Goal: Information Seeking & Learning: Learn about a topic

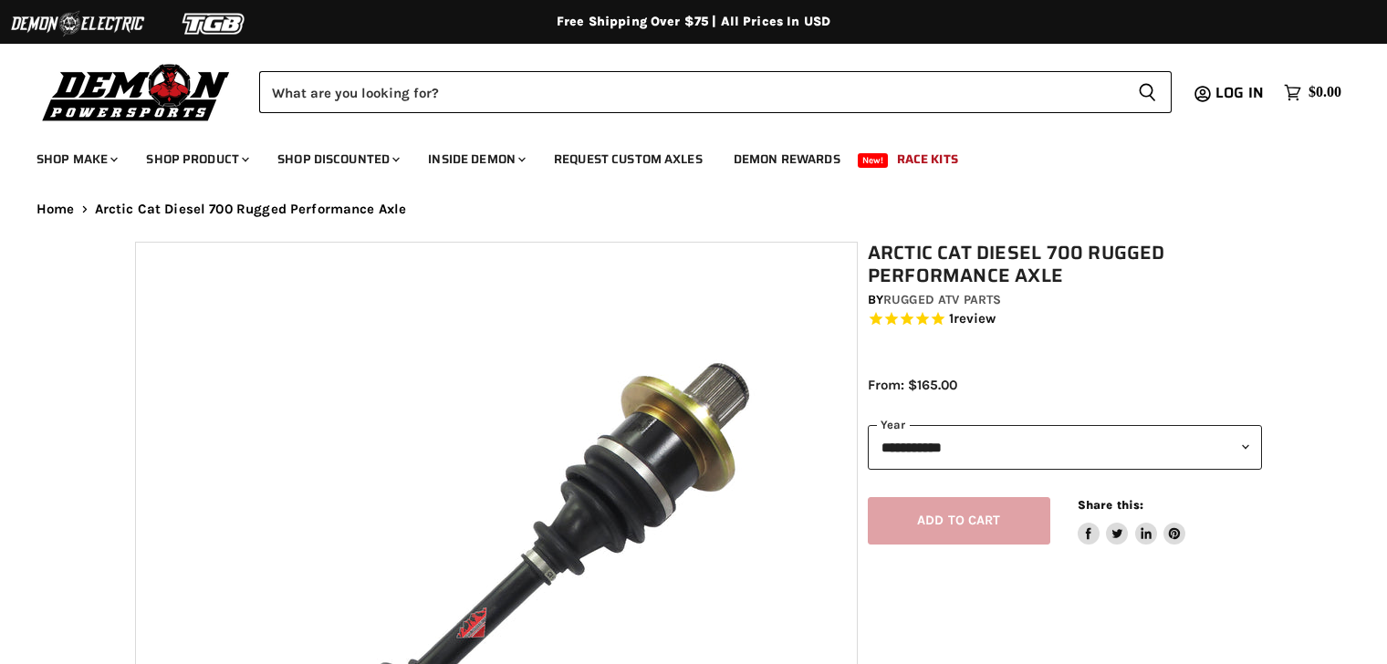
select select "******"
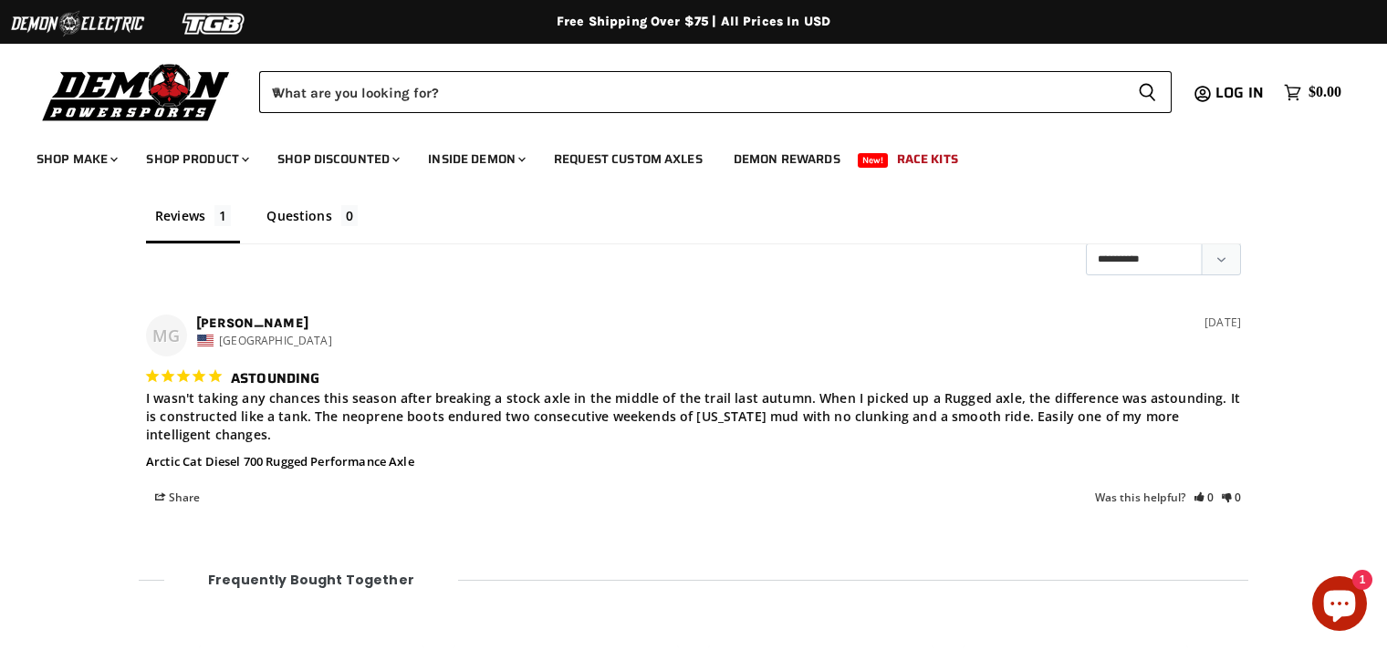
scroll to position [1992, 0]
